Goal: Task Accomplishment & Management: Use online tool/utility

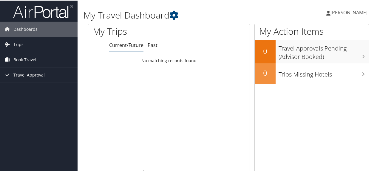
click at [23, 56] on span "Book Travel" at bounding box center [24, 59] width 23 height 15
click at [30, 43] on link "Trips" at bounding box center [39, 43] width 78 height 15
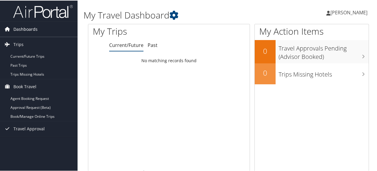
click at [36, 27] on span "Dashboards" at bounding box center [25, 28] width 24 height 15
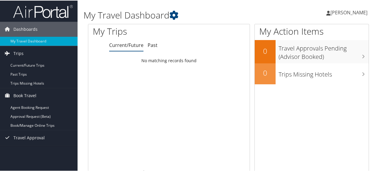
click at [349, 9] on span "[PERSON_NAME]" at bounding box center [349, 12] width 37 height 7
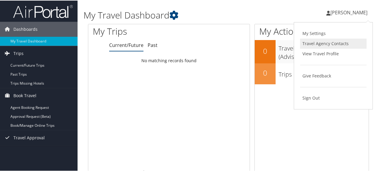
click at [319, 44] on link "Travel Agency Contacts" at bounding box center [333, 43] width 67 height 10
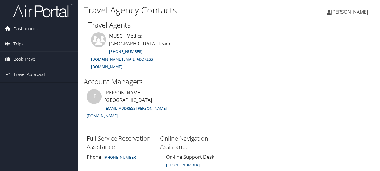
click at [22, 33] on span "Dashboards" at bounding box center [25, 28] width 24 height 15
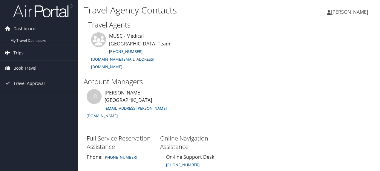
click at [19, 51] on span "Trips" at bounding box center [18, 52] width 10 height 15
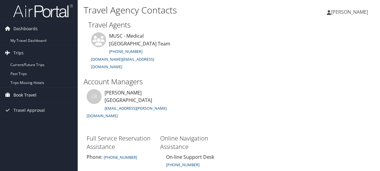
click at [28, 97] on span "Book Travel" at bounding box center [24, 95] width 23 height 15
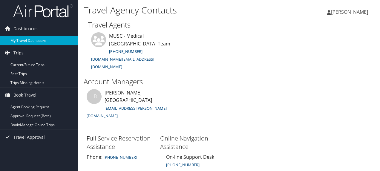
click at [28, 39] on link "My Travel Dashboard" at bounding box center [39, 40] width 78 height 9
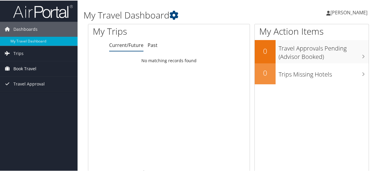
click at [21, 75] on span "Book Travel" at bounding box center [24, 68] width 23 height 15
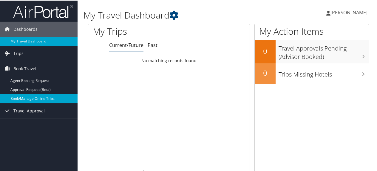
click at [29, 96] on link "Book/Manage Online Trips" at bounding box center [39, 97] width 78 height 9
